Goal: Task Accomplishment & Management: Manage account settings

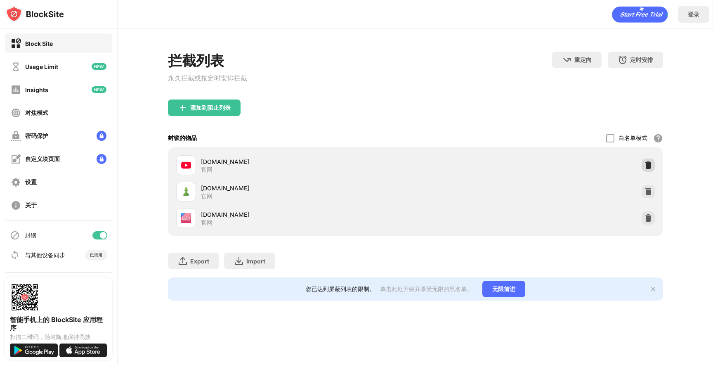
click at [646, 166] on img at bounding box center [648, 165] width 8 height 8
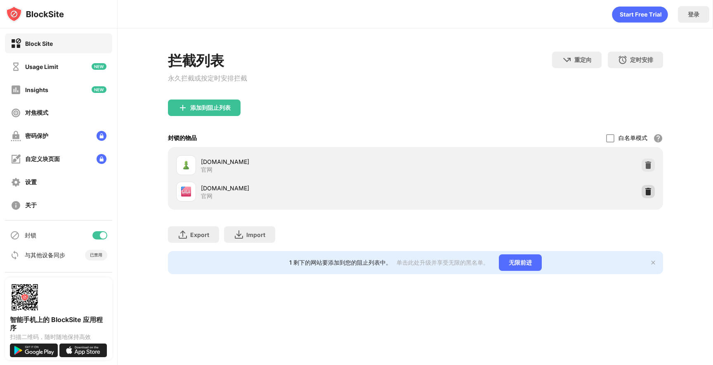
click at [646, 190] on img at bounding box center [648, 191] width 8 height 8
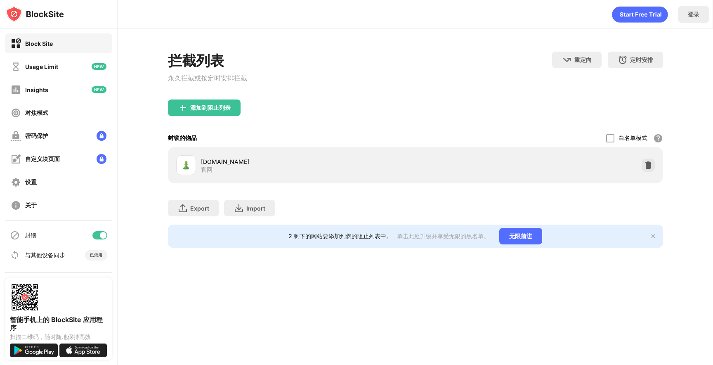
click at [213, 102] on div "添加到阻止列表" at bounding box center [204, 107] width 73 height 17
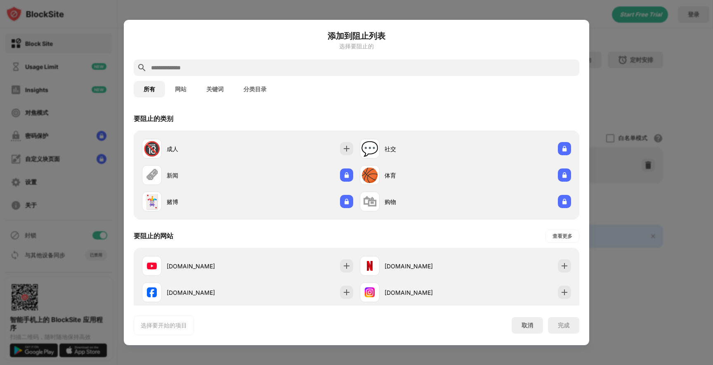
click at [242, 64] on input "text" at bounding box center [363, 68] width 426 height 10
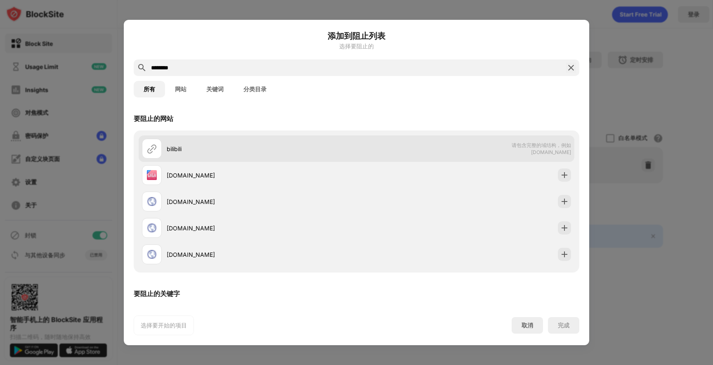
type input "********"
click at [329, 161] on div "bilibili 请包含完整的域结构，例如 [DOMAIN_NAME]" at bounding box center [357, 148] width 436 height 26
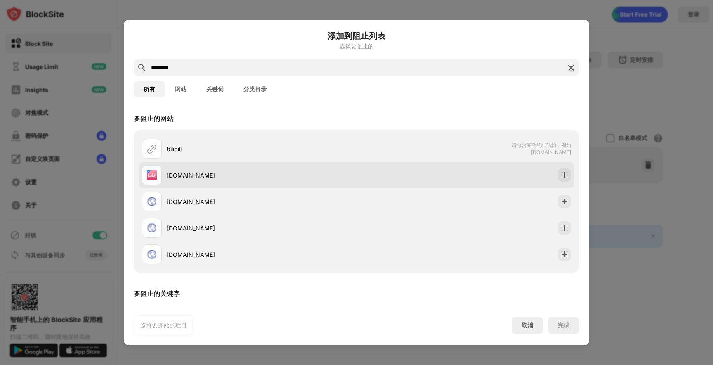
click at [331, 179] on div "[DOMAIN_NAME]" at bounding box center [262, 175] width 190 height 9
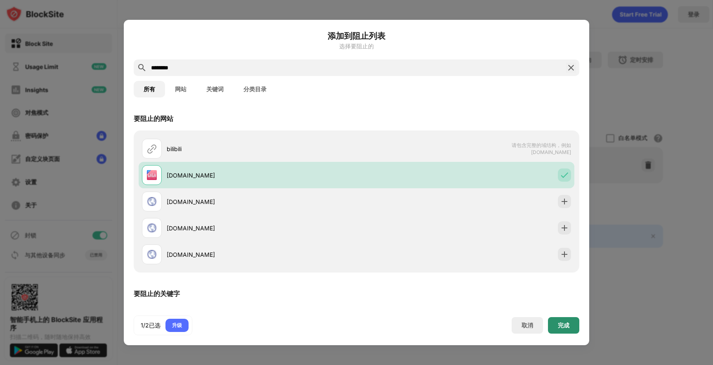
click at [565, 320] on div "完成" at bounding box center [563, 325] width 31 height 17
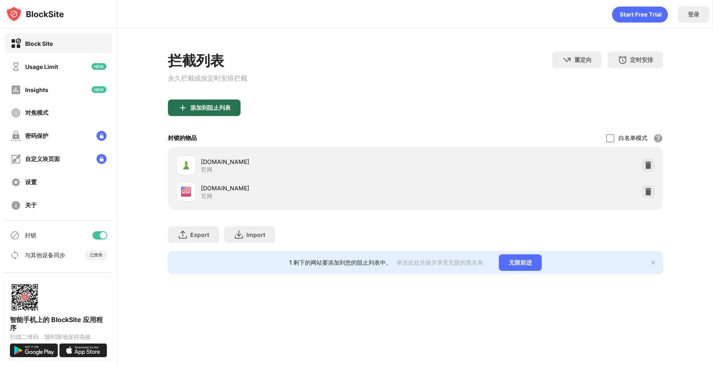
click at [207, 108] on div "添加到阻止列表" at bounding box center [210, 107] width 40 height 7
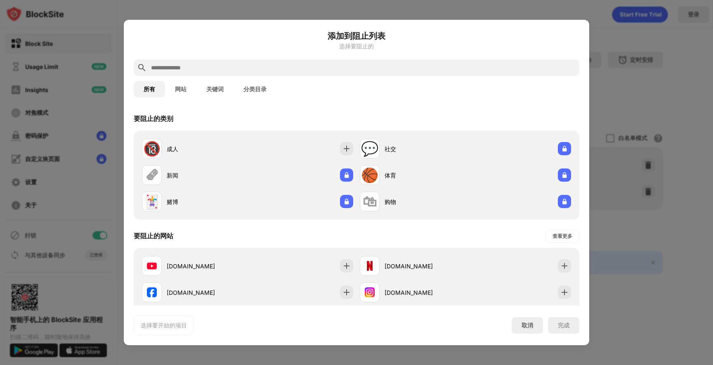
click at [234, 65] on input "text" at bounding box center [363, 68] width 426 height 10
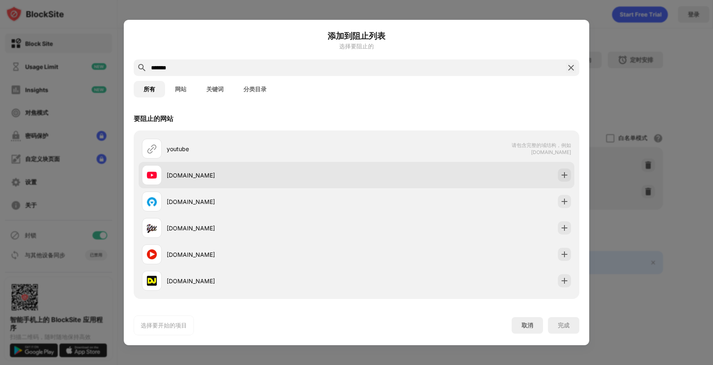
type input "*******"
click at [329, 177] on div "[DOMAIN_NAME]" at bounding box center [262, 175] width 190 height 9
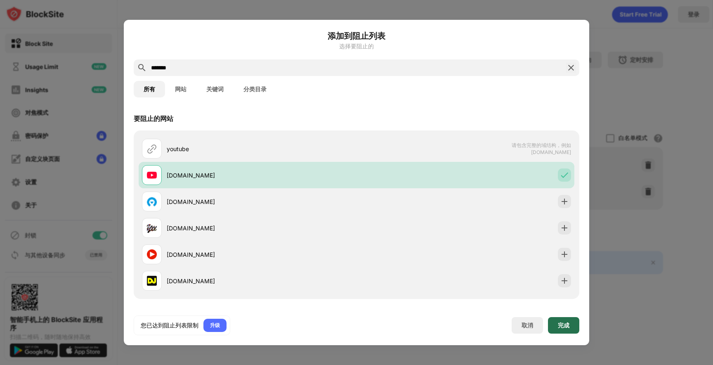
click at [561, 319] on div "完成" at bounding box center [563, 325] width 31 height 17
